Goal: Task Accomplishment & Management: Use online tool/utility

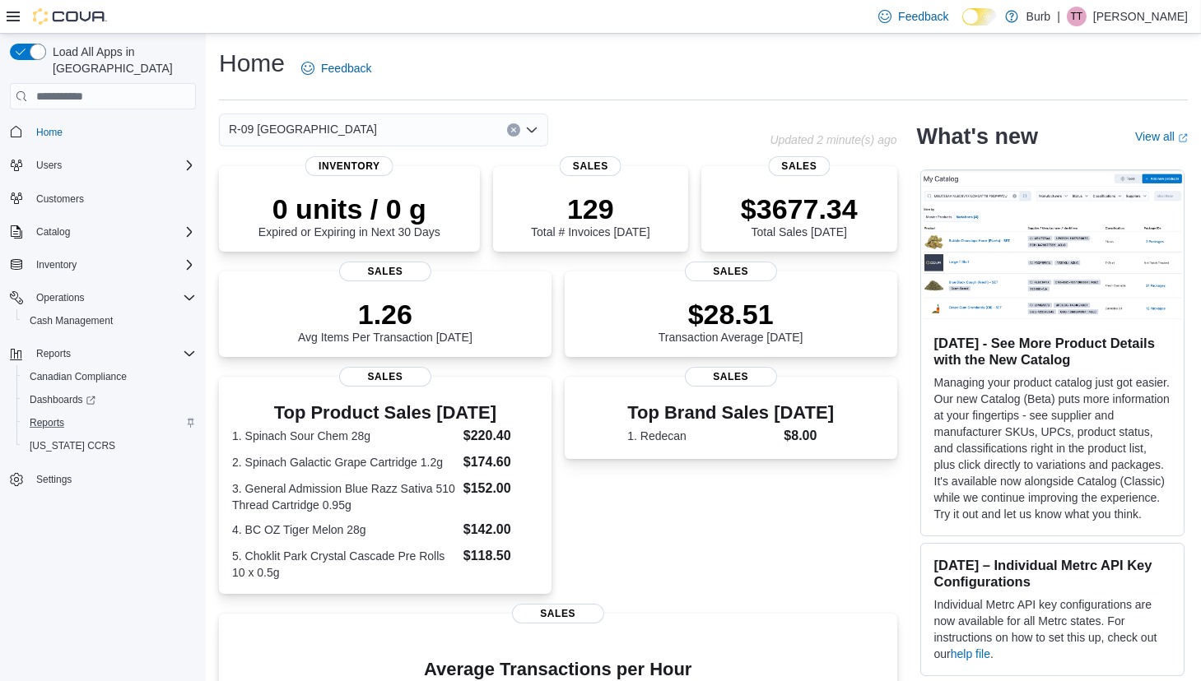
click at [74, 413] on div "Reports" at bounding box center [109, 423] width 173 height 20
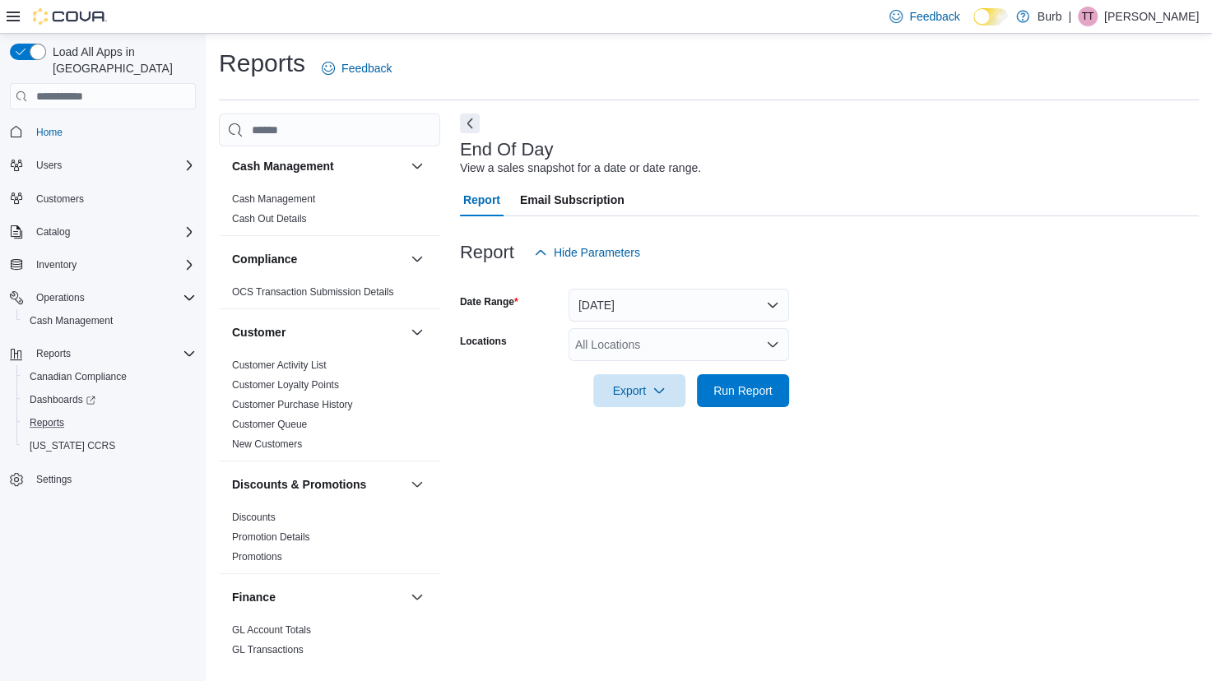
scroll to position [5, 0]
click at [647, 351] on div "All Locations" at bounding box center [679, 344] width 221 height 33
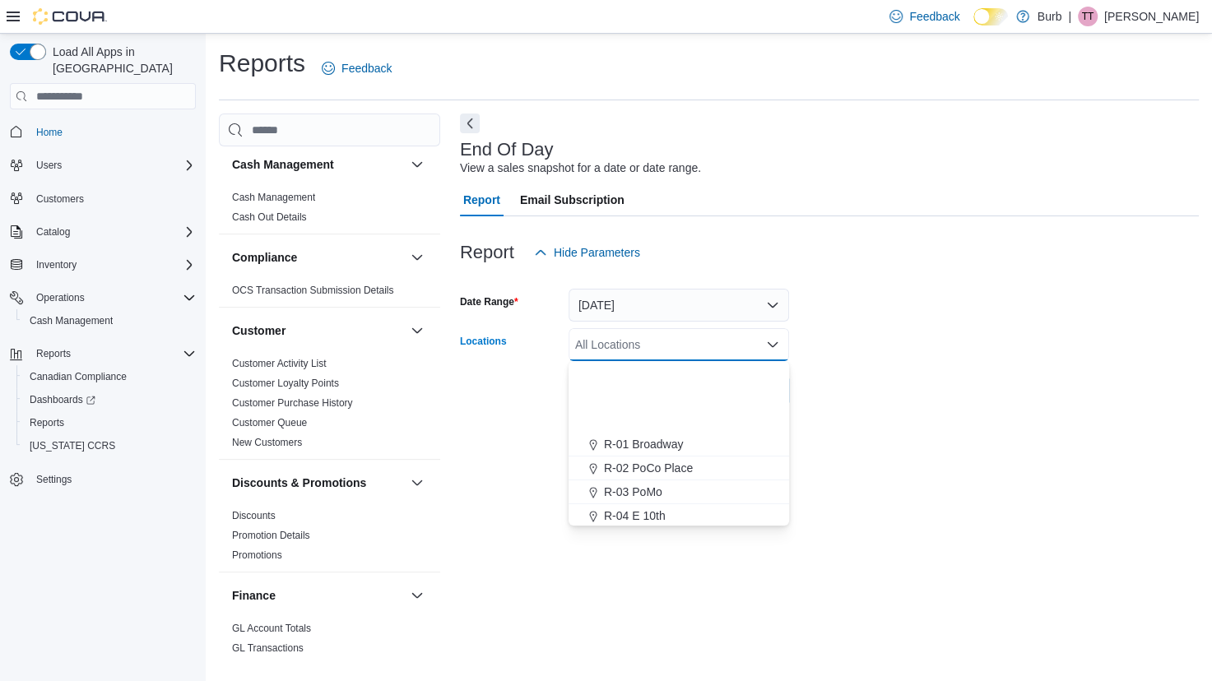
scroll to position [98, 0]
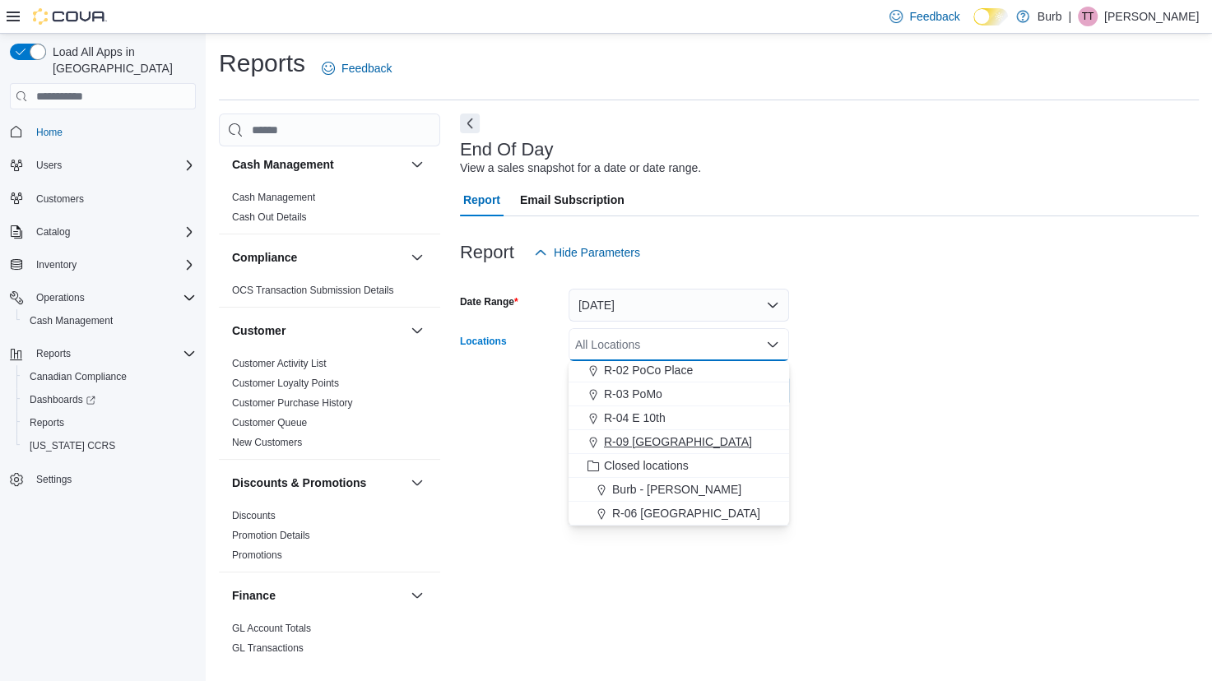
click at [683, 444] on span "R-09 Tuscany Village" at bounding box center [678, 442] width 148 height 16
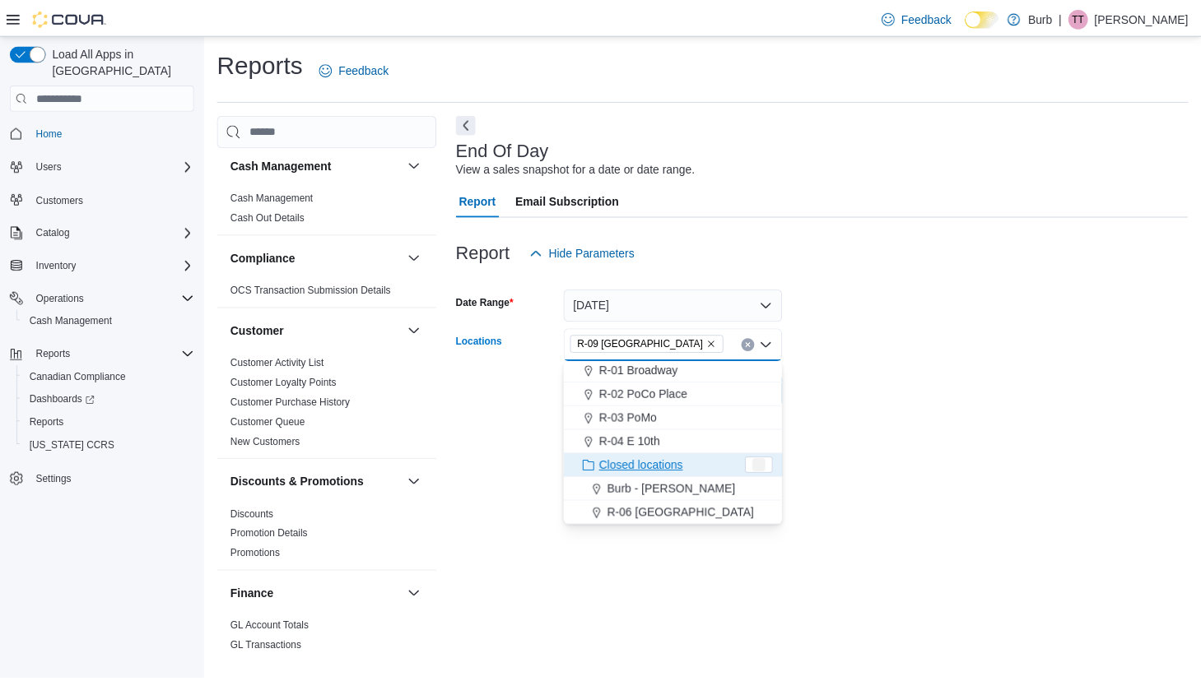
scroll to position [74, 0]
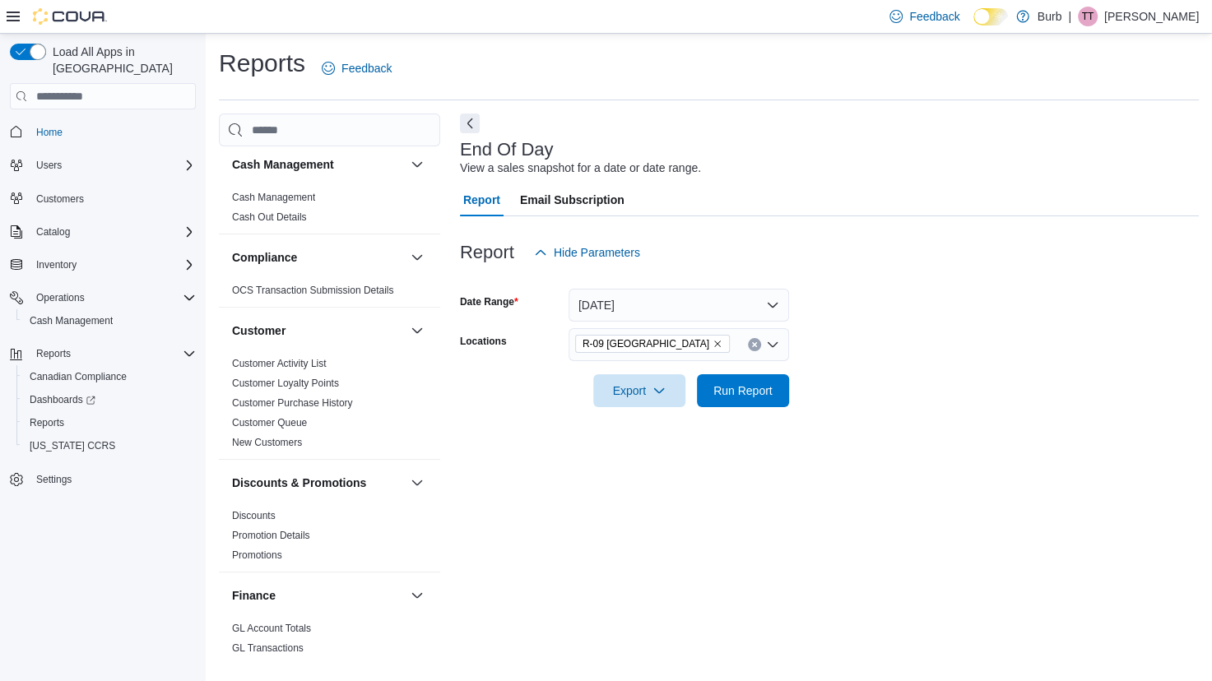
click at [878, 463] on div "End Of Day View a sales snapshot for a date or date range. Report Email Subscri…" at bounding box center [829, 386] width 739 height 544
click at [763, 402] on span "Run Report" at bounding box center [743, 390] width 72 height 33
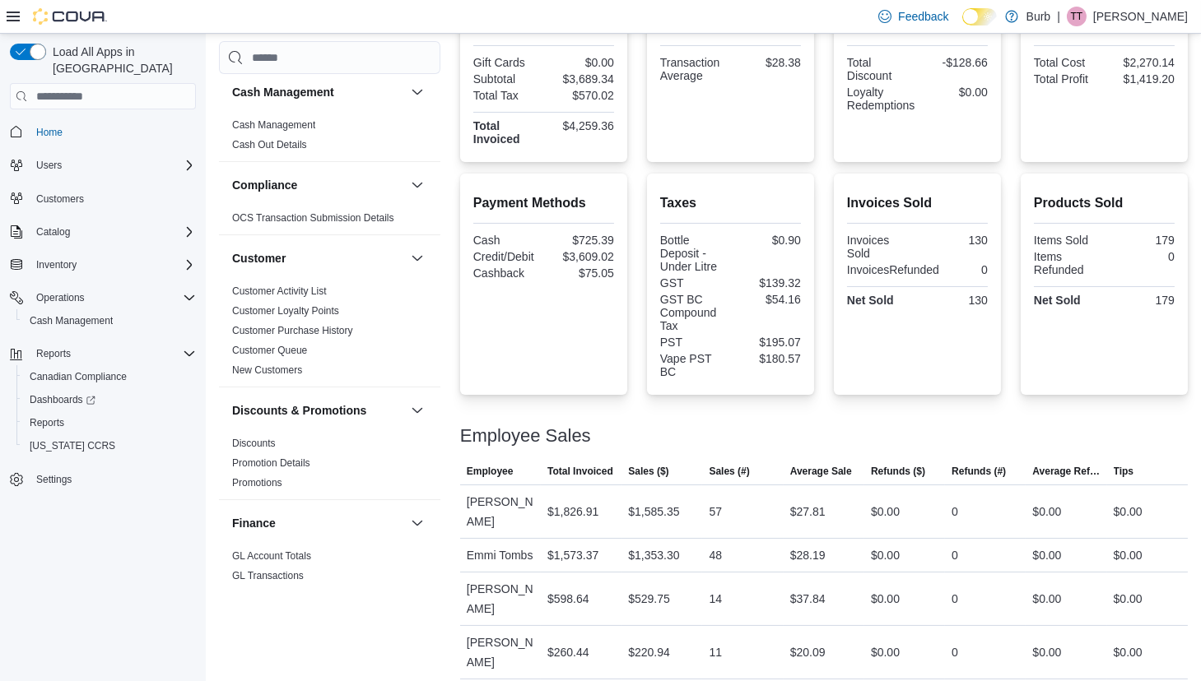
scroll to position [442, 0]
